Goal: Task Accomplishment & Management: Manage account settings

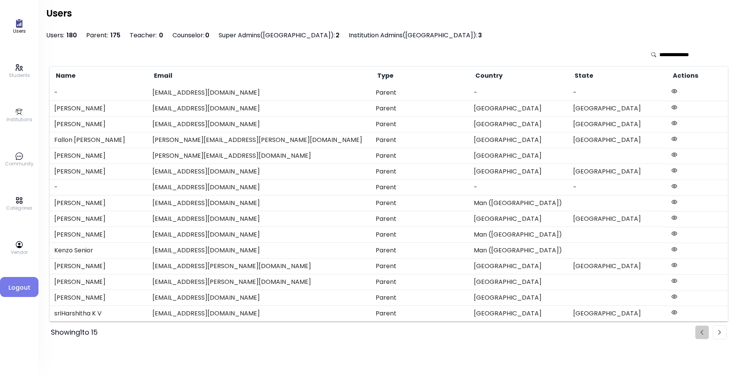
click at [17, 108] on icon at bounding box center [19, 112] width 8 height 8
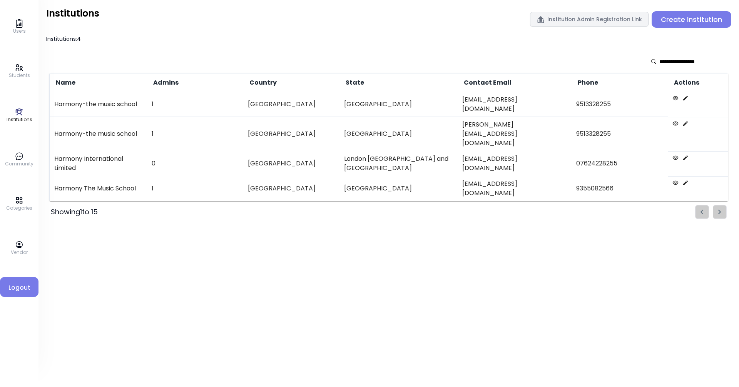
click at [357, 99] on icon at bounding box center [675, 98] width 6 height 6
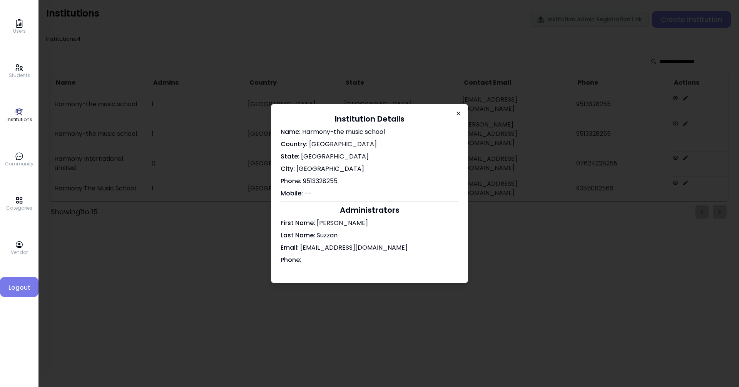
click at [357, 113] on icon "button" at bounding box center [458, 113] width 6 height 6
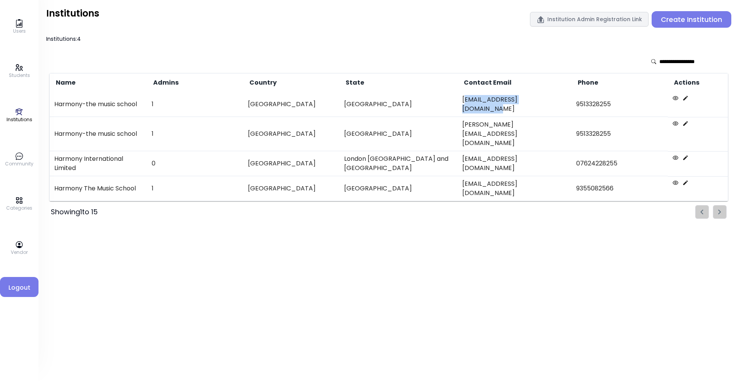
drag, startPoint x: 561, startPoint y: 101, endPoint x: 465, endPoint y: 102, distance: 95.8
click at [357, 102] on td "[EMAIL_ADDRESS][DOMAIN_NAME]" at bounding box center [515, 104] width 114 height 25
click at [357, 270] on div "Users Students Institutions Community Categories Vendor Logout Institutions Ins…" at bounding box center [388, 193] width 700 height 387
click at [17, 70] on icon at bounding box center [19, 67] width 8 height 8
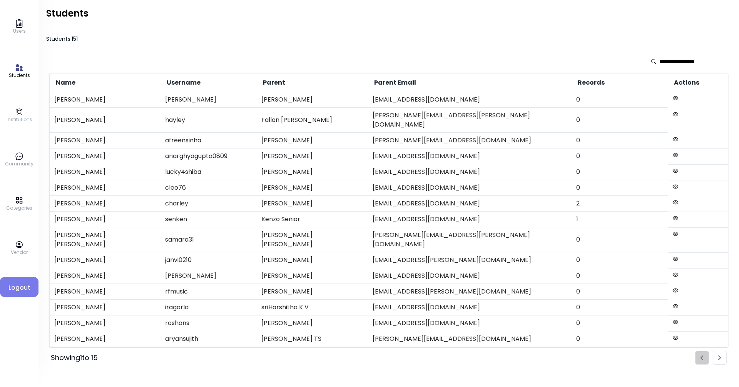
click at [21, 297] on div "Users Students Institutions Community Categories Vendor Logout" at bounding box center [19, 193] width 38 height 387
click at [17, 288] on span "Logout" at bounding box center [19, 287] width 26 height 9
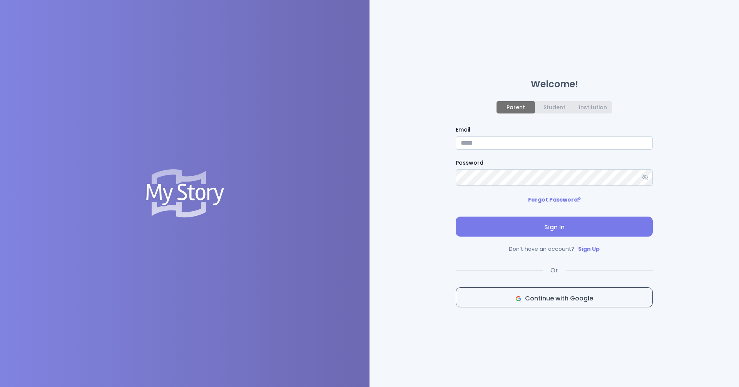
type input "**********"
click at [357, 180] on icon at bounding box center [645, 177] width 6 height 6
click at [357, 231] on span "Sign In" at bounding box center [554, 227] width 185 height 9
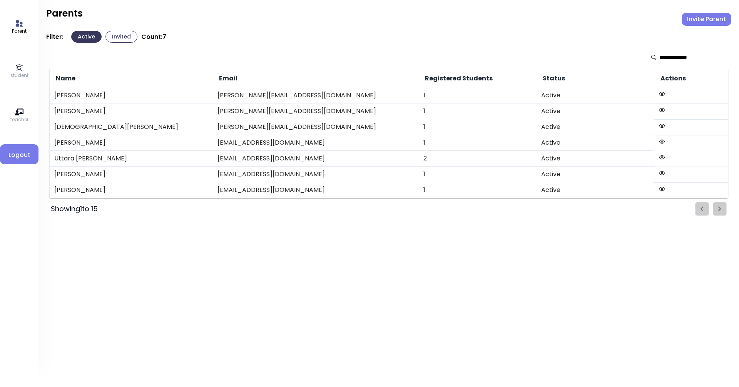
click at [357, 25] on button "Invite Parent" at bounding box center [707, 19] width 50 height 13
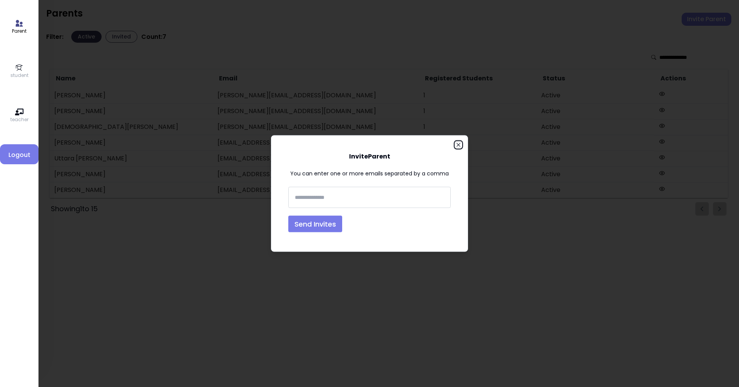
click at [357, 146] on icon "button" at bounding box center [458, 145] width 6 height 6
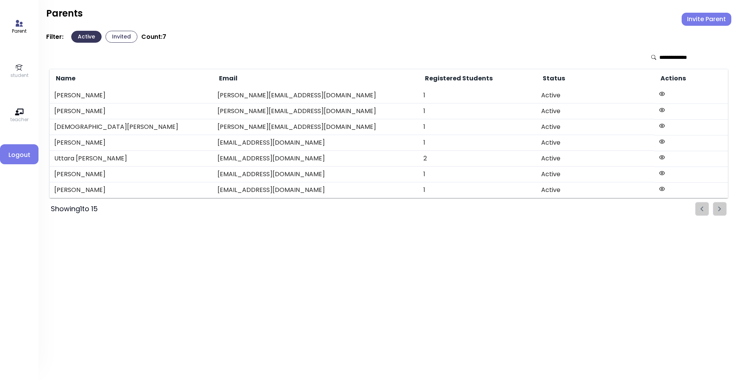
click at [357, 301] on div "Parent student teacher Logout Parents Invite Parent Filter: Active Invited Coun…" at bounding box center [388, 193] width 700 height 387
click at [126, 41] on button "Invited" at bounding box center [121, 37] width 32 height 12
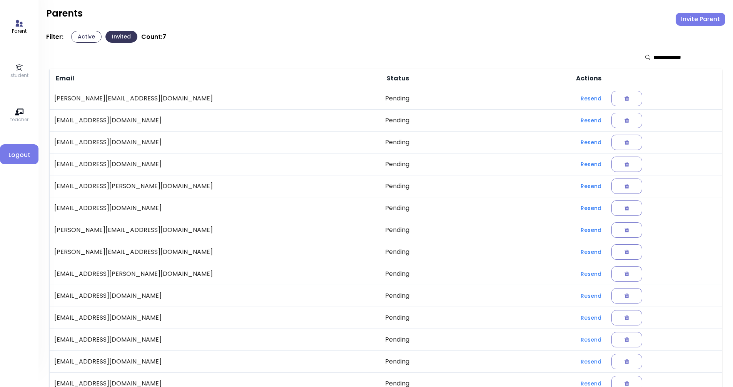
click at [83, 40] on button "Active" at bounding box center [86, 37] width 30 height 12
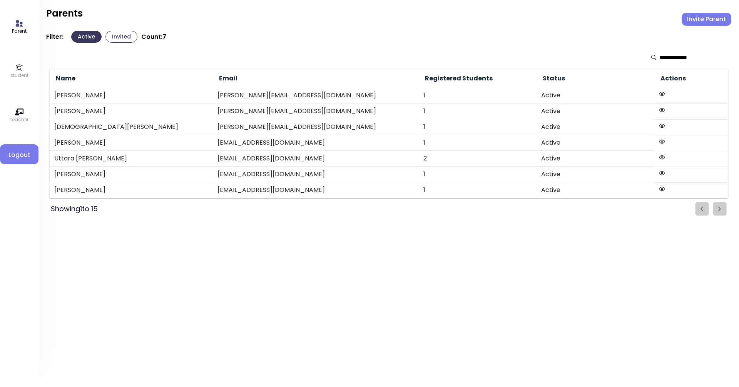
click at [357, 113] on icon at bounding box center [662, 110] width 6 height 6
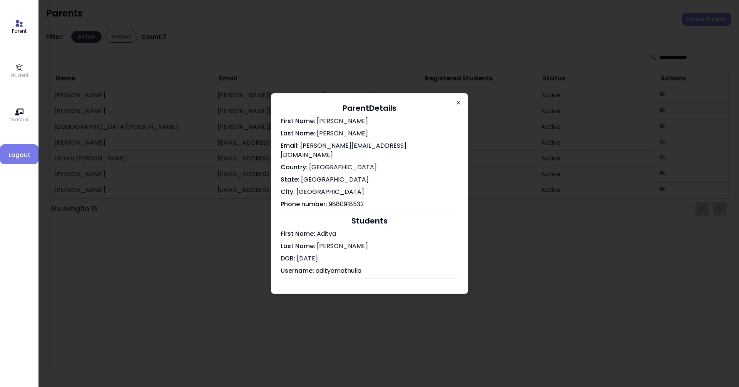
click at [357, 106] on icon "button" at bounding box center [458, 103] width 6 height 6
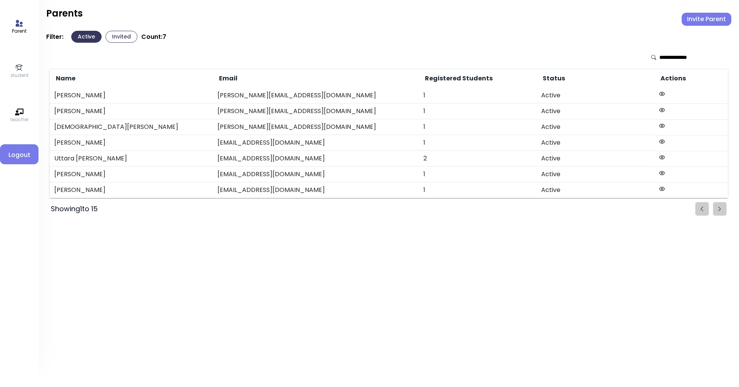
click at [16, 74] on p "student" at bounding box center [19, 75] width 18 height 7
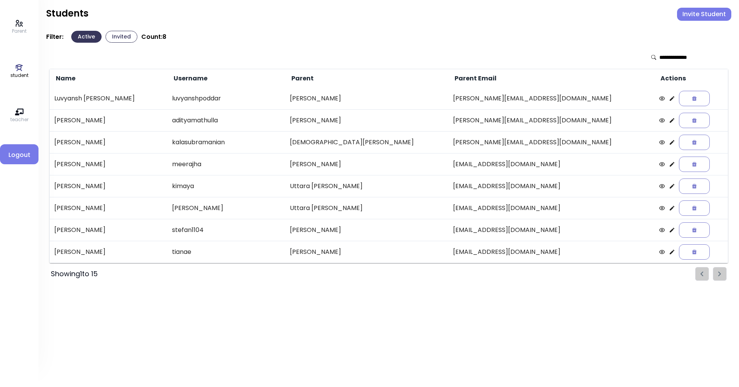
click at [357, 120] on icon at bounding box center [672, 120] width 5 height 5
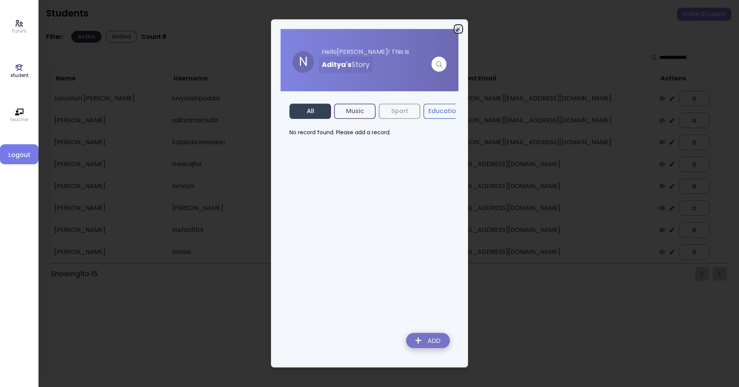
click at [357, 28] on icon "button" at bounding box center [458, 29] width 6 height 6
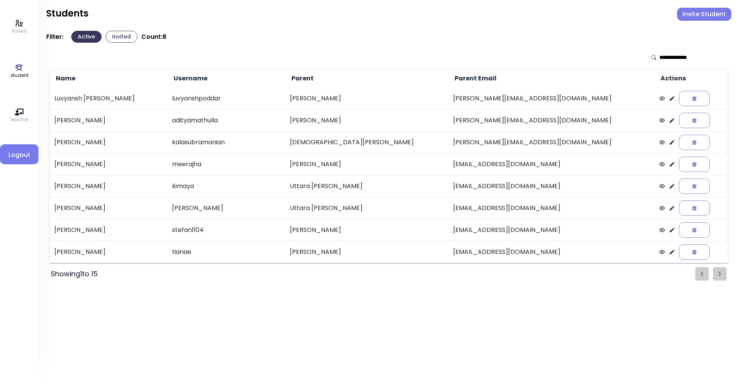
click at [357, 120] on icon at bounding box center [672, 120] width 6 height 6
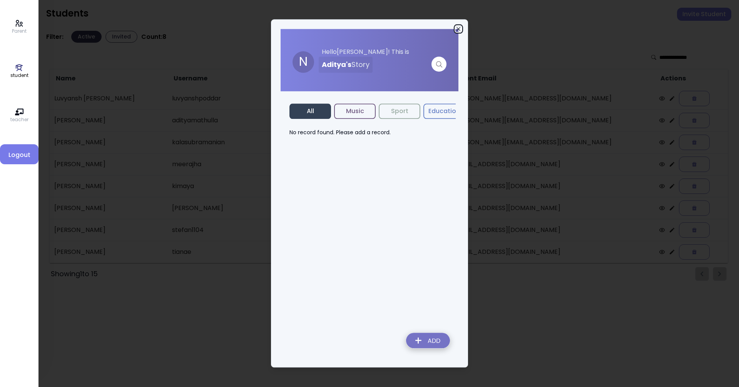
click at [357, 28] on icon "button" at bounding box center [458, 29] width 6 height 6
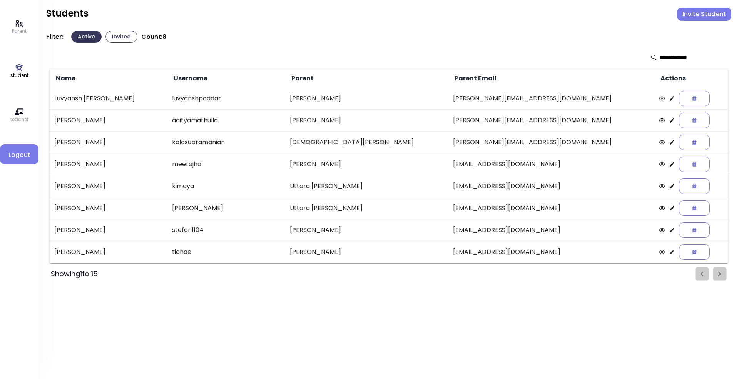
click at [22, 27] on icon at bounding box center [19, 23] width 8 height 8
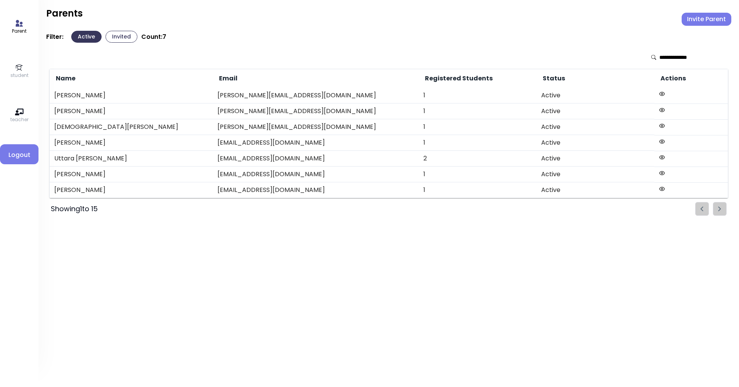
click at [16, 67] on icon at bounding box center [19, 67] width 7 height 7
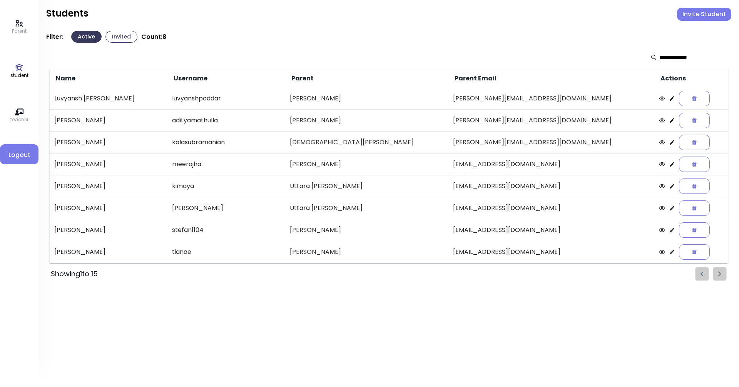
click at [20, 113] on icon at bounding box center [19, 112] width 8 height 7
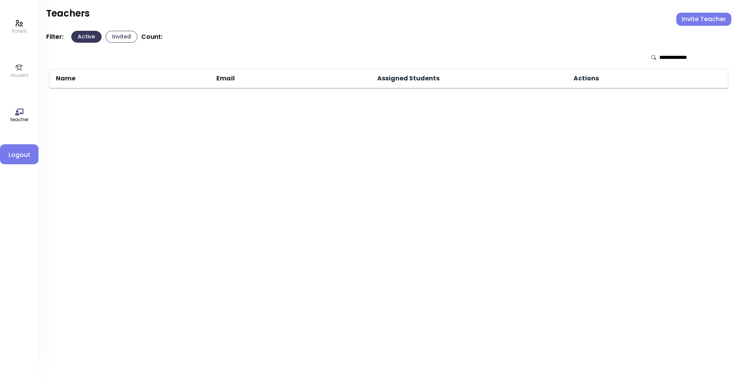
click at [19, 65] on icon at bounding box center [19, 67] width 8 height 8
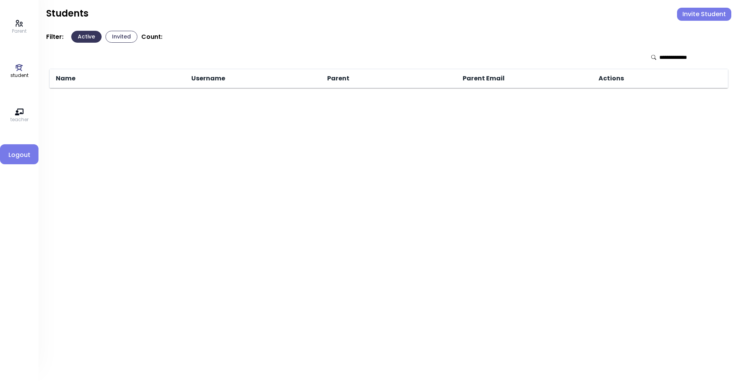
click at [23, 28] on p "Parent" at bounding box center [19, 31] width 15 height 7
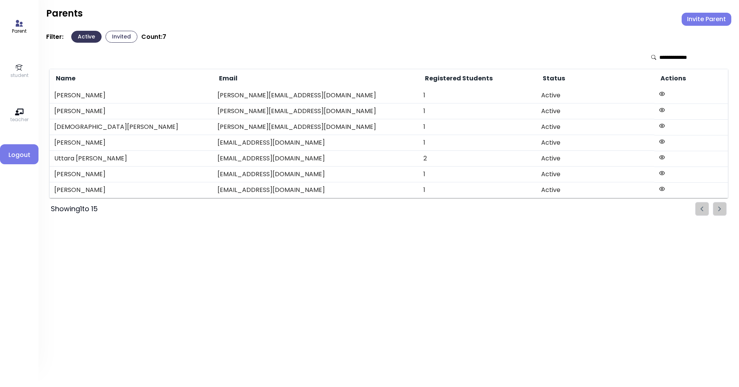
click at [21, 27] on icon at bounding box center [19, 23] width 8 height 8
click at [18, 64] on icon at bounding box center [19, 67] width 8 height 8
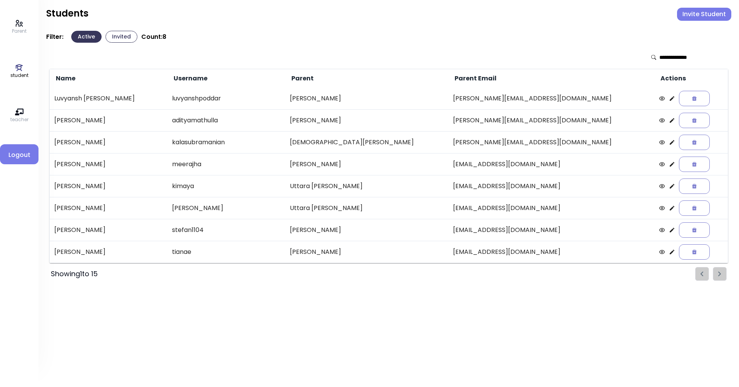
click at [357, 275] on ul "Pagination" at bounding box center [711, 274] width 32 height 14
click at [357, 12] on button "Invite Student" at bounding box center [704, 14] width 54 height 13
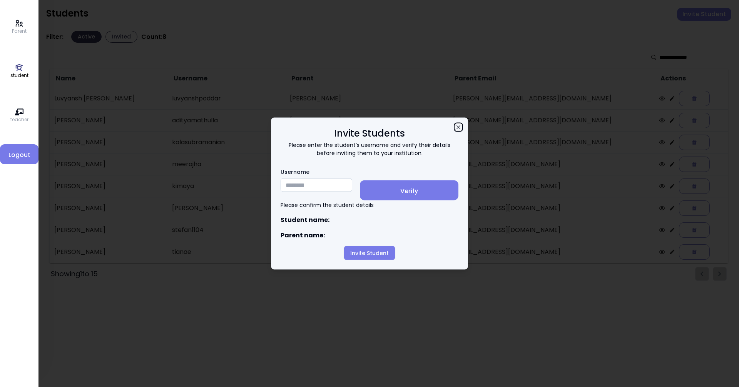
click at [357, 126] on icon "button" at bounding box center [458, 127] width 6 height 6
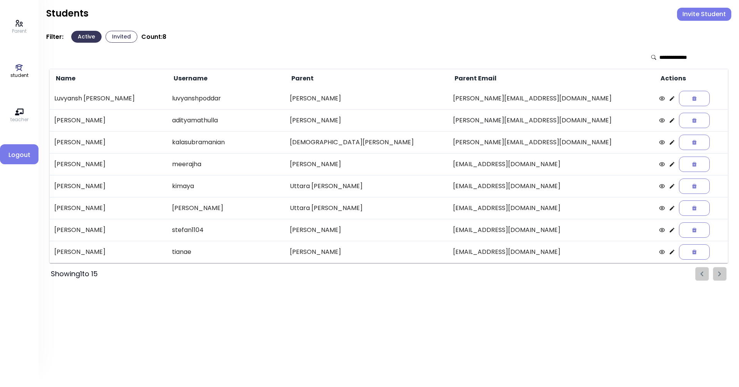
click at [357, 19] on button "Invite Student" at bounding box center [704, 14] width 54 height 13
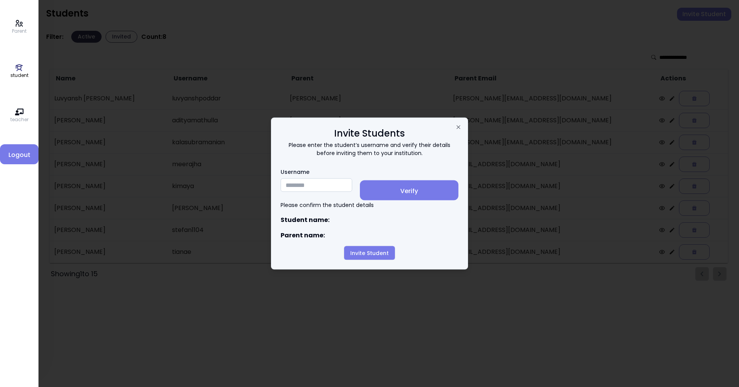
click at [316, 186] on input "Username" at bounding box center [317, 185] width 72 height 13
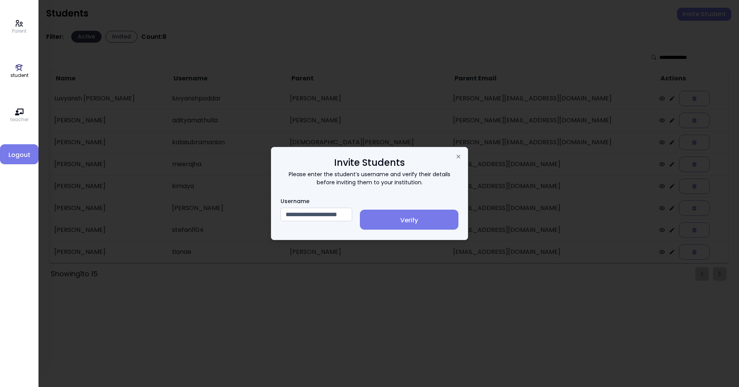
scroll to position [0, 3]
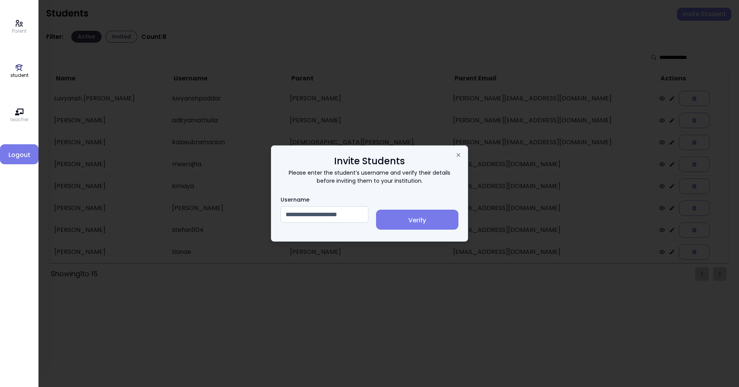
type input "**********"
click at [357, 218] on span "Verify" at bounding box center [417, 220] width 70 height 9
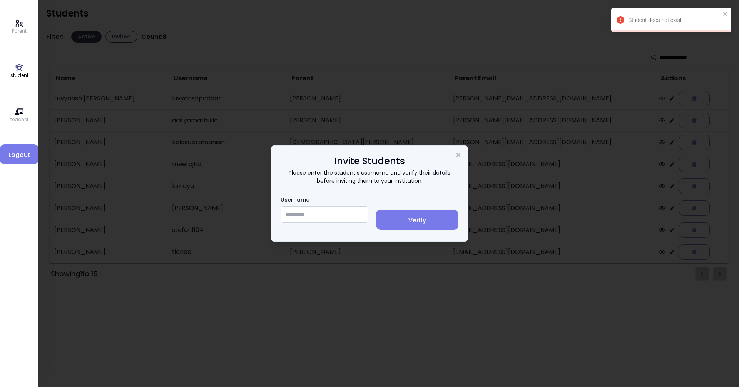
click at [357, 11] on div at bounding box center [369, 193] width 739 height 387
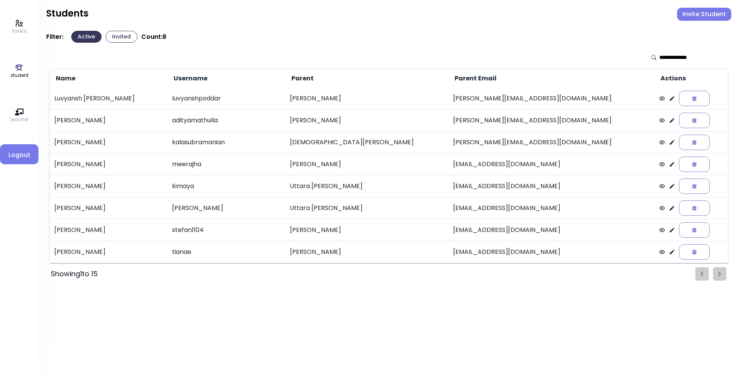
click at [20, 28] on p "Parent" at bounding box center [19, 31] width 15 height 7
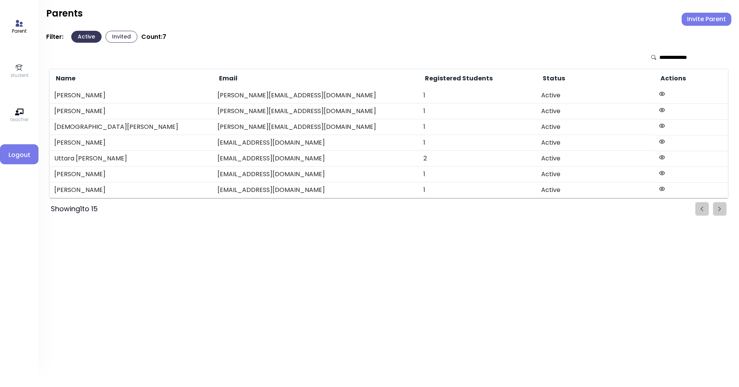
click at [357, 20] on button "Invite Parent" at bounding box center [707, 19] width 50 height 13
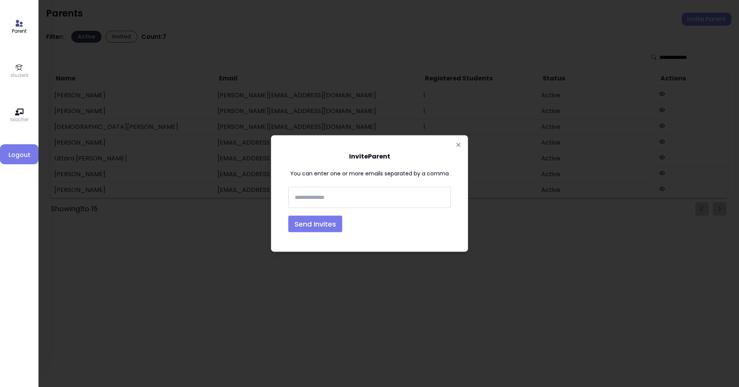
click at [299, 199] on input "text" at bounding box center [369, 197] width 155 height 14
type input "**********"
click at [322, 225] on button "Send Invites" at bounding box center [315, 224] width 54 height 17
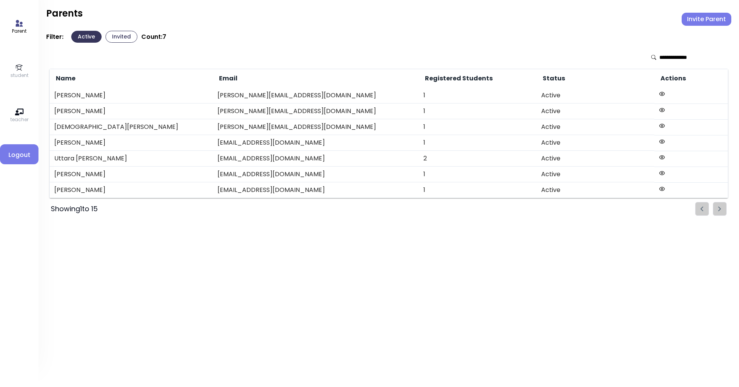
click at [13, 25] on link "Parent" at bounding box center [19, 26] width 15 height 15
click at [13, 68] on link "student" at bounding box center [19, 70] width 18 height 15
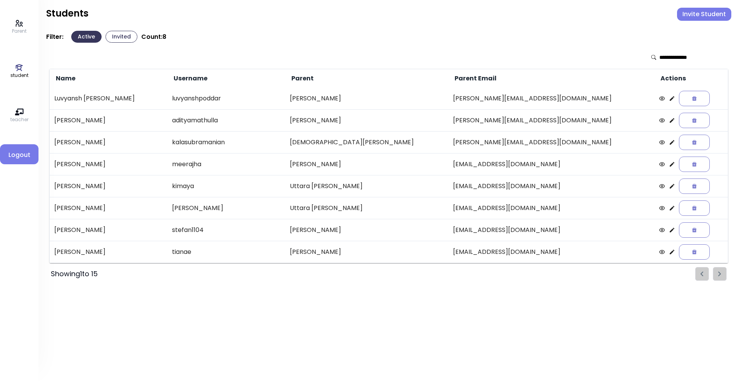
click at [357, 268] on ul "Pagination" at bounding box center [711, 274] width 32 height 14
click at [357, 274] on ul "Pagination" at bounding box center [711, 274] width 32 height 14
click at [357, 272] on ul "Pagination" at bounding box center [711, 274] width 32 height 14
click at [357, 274] on ul "Pagination" at bounding box center [711, 274] width 32 height 14
click at [357, 275] on ul "Pagination" at bounding box center [711, 274] width 32 height 14
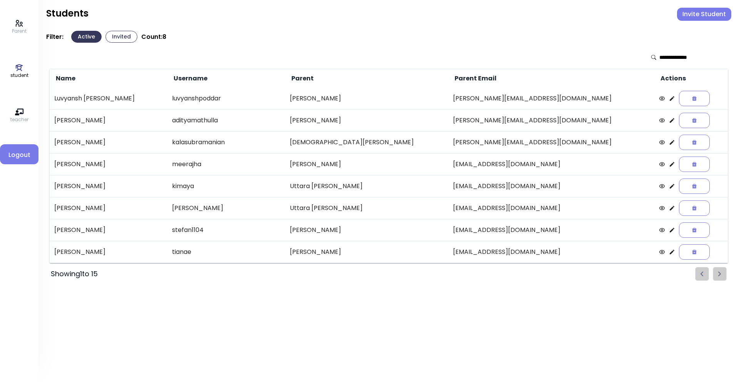
click at [20, 70] on icon at bounding box center [19, 67] width 8 height 8
click at [357, 19] on button "Invite Student" at bounding box center [704, 14] width 54 height 13
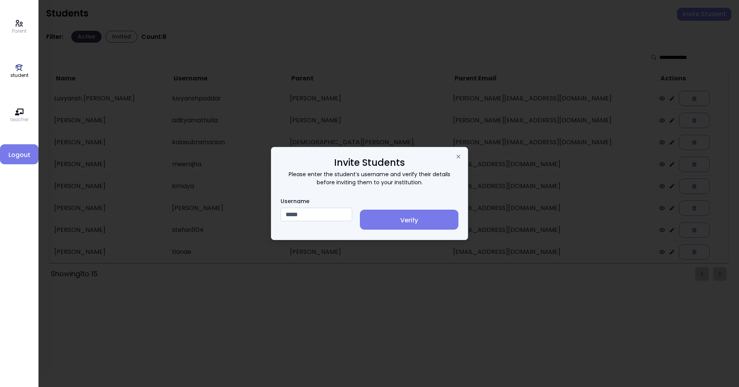
type input "*****"
click at [357, 219] on span "Verify" at bounding box center [409, 220] width 86 height 9
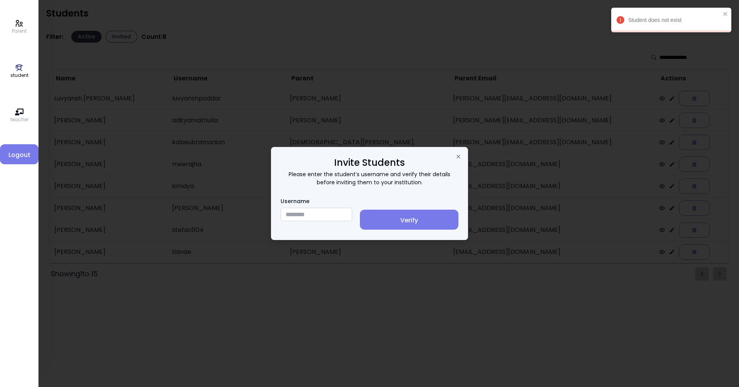
click at [357, 12] on div at bounding box center [369, 193] width 739 height 387
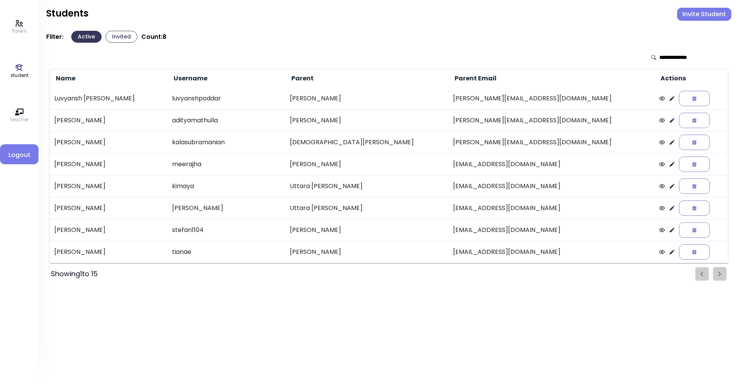
click at [357, 12] on div "Parent student teacher Logout Students Invite Student Filter: Active Invited Co…" at bounding box center [369, 193] width 739 height 387
click at [357, 15] on button "Invite Student" at bounding box center [704, 14] width 54 height 13
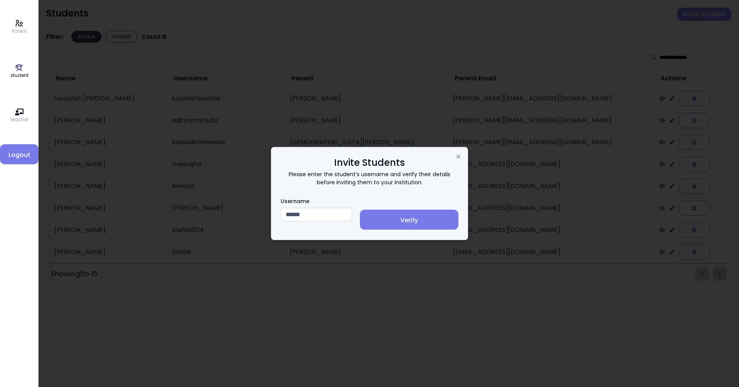
type input "******"
click at [357, 217] on span "Verify" at bounding box center [409, 220] width 86 height 9
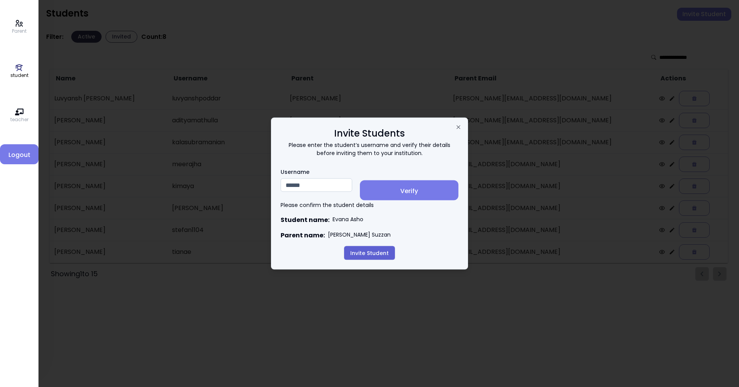
click at [357, 254] on button "Invite Student" at bounding box center [369, 253] width 51 height 14
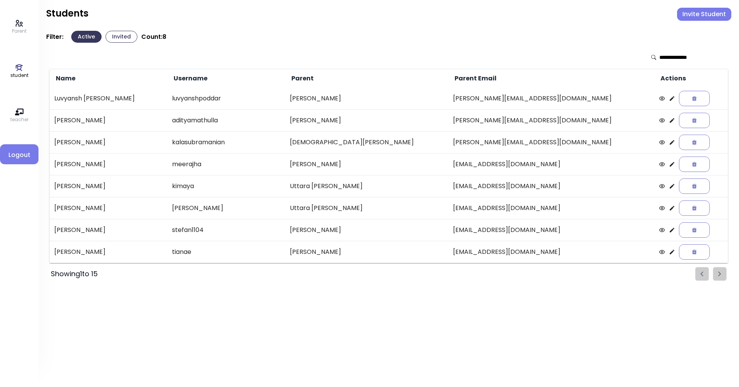
click at [19, 75] on p "student" at bounding box center [19, 75] width 18 height 7
click at [18, 69] on icon at bounding box center [19, 67] width 7 height 7
click at [22, 118] on p "teacher" at bounding box center [19, 119] width 18 height 7
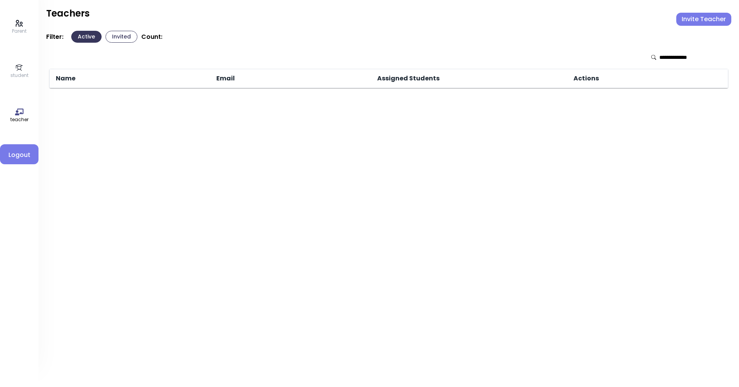
click at [22, 64] on icon at bounding box center [19, 67] width 8 height 8
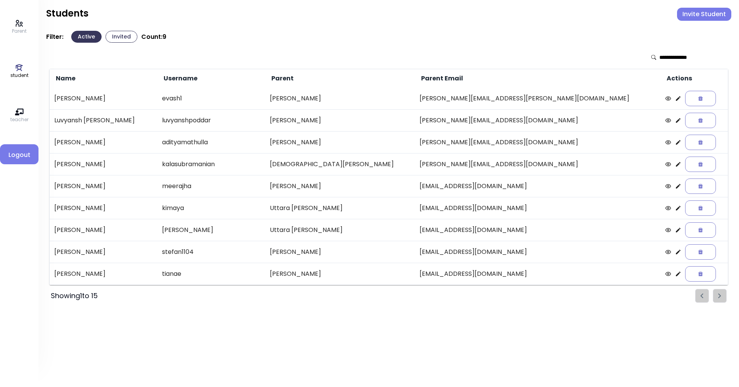
click at [357, 96] on icon at bounding box center [678, 98] width 6 height 6
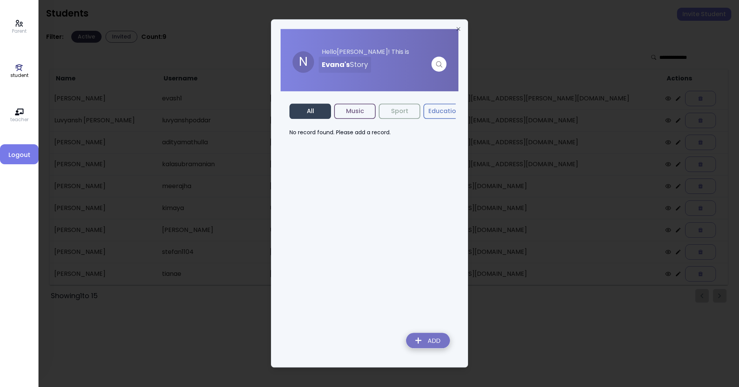
click at [352, 111] on button "Music" at bounding box center [355, 111] width 42 height 15
click at [314, 113] on button "All" at bounding box center [310, 111] width 42 height 15
click at [344, 112] on button "Music" at bounding box center [355, 111] width 42 height 15
click at [357, 343] on img at bounding box center [428, 342] width 56 height 27
